Goal: Task Accomplishment & Management: Use online tool/utility

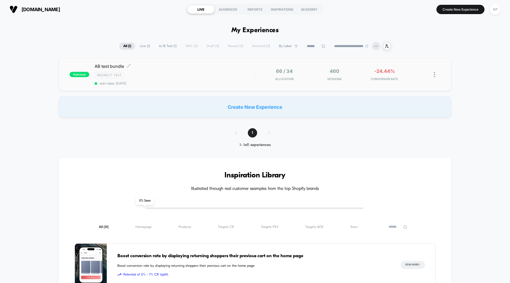
click at [209, 74] on div "Redirect Test" at bounding box center [175, 75] width 160 height 6
